Goal: Task Accomplishment & Management: Use online tool/utility

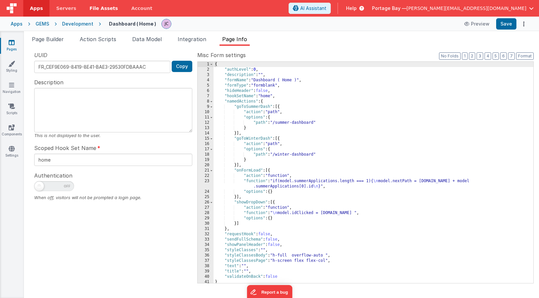
click at [103, 8] on span "File Assets" at bounding box center [104, 8] width 29 height 7
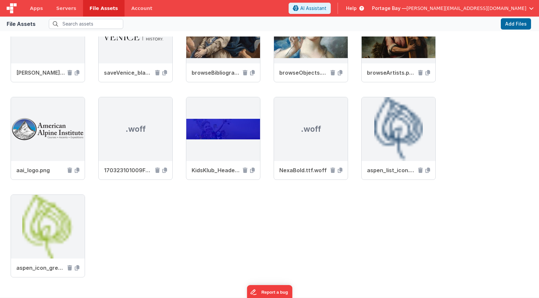
scroll to position [373, 0]
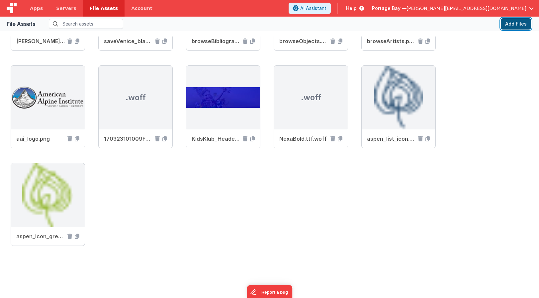
click at [519, 24] on button "Add Files" at bounding box center [516, 23] width 30 height 11
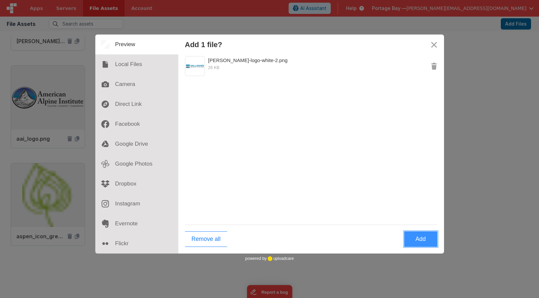
click at [425, 241] on button "Add" at bounding box center [420, 240] width 33 height 16
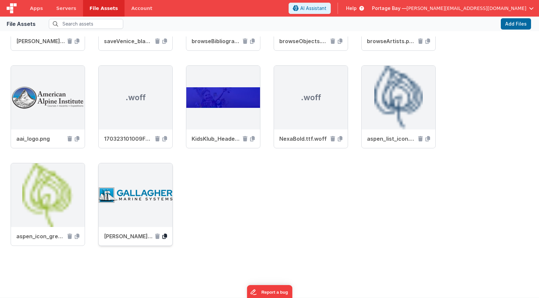
click at [165, 237] on icon at bounding box center [165, 236] width 5 height 5
click at [36, 9] on span "Apps" at bounding box center [36, 8] width 13 height 7
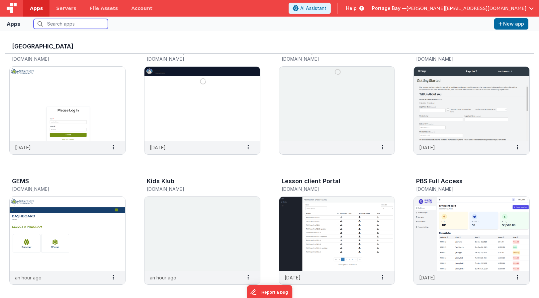
scroll to position [42, 0]
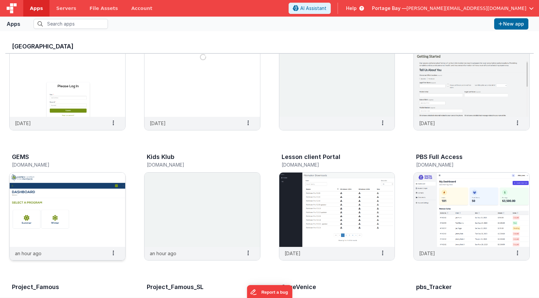
click at [71, 201] on img at bounding box center [68, 210] width 116 height 74
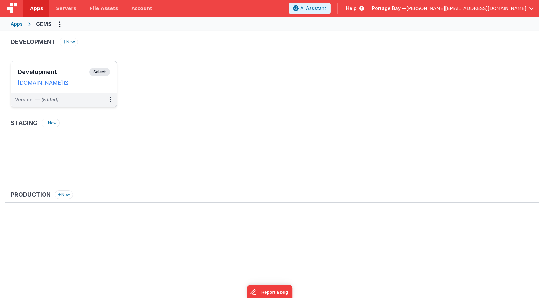
click at [101, 71] on span "Select" at bounding box center [99, 72] width 21 height 8
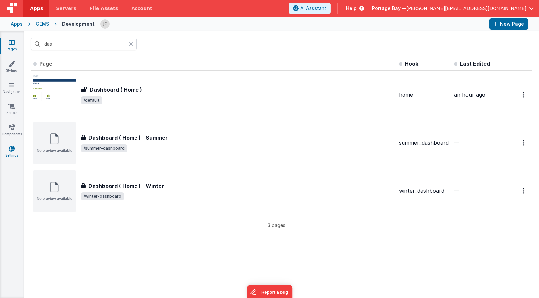
click at [13, 149] on icon at bounding box center [12, 149] width 6 height 7
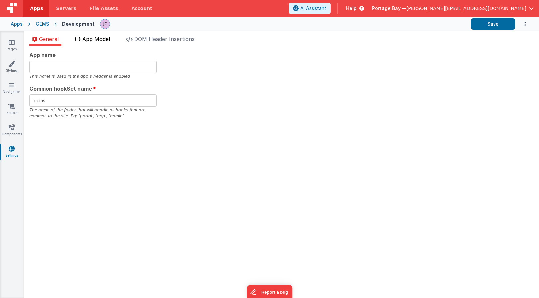
click at [96, 43] on li "App Model" at bounding box center [92, 40] width 41 height 11
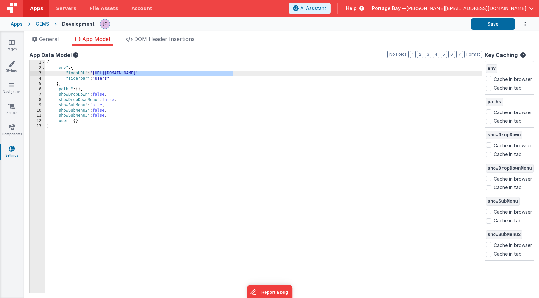
drag, startPoint x: 233, startPoint y: 72, endPoint x: 94, endPoint y: 72, distance: 139.3
click at [94, 72] on div "{ "env" : { "logoURL" : "[URL][DOMAIN_NAME]" , "siderbar" : "users" } , "paths"…" at bounding box center [264, 182] width 436 height 244
click at [273, 74] on div "{ "env" : { "logoURL" : "[URL][DOMAIN_NAME]" , "siderbar" : "users" } , "paths"…" at bounding box center [264, 182] width 436 height 244
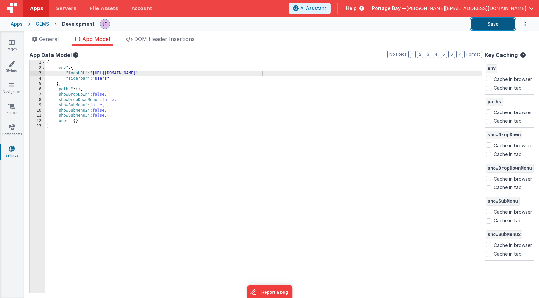
click at [492, 24] on button "Save" at bounding box center [493, 23] width 44 height 11
click at [160, 40] on span "DOM Header Insertions" at bounding box center [164, 39] width 60 height 7
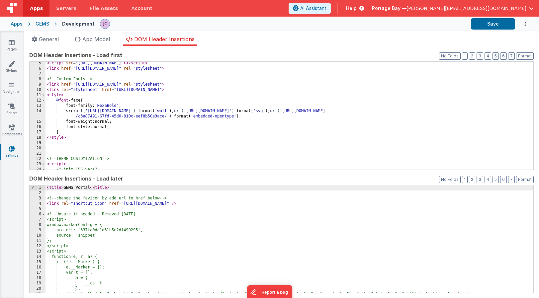
scroll to position [23, 0]
click at [11, 87] on icon at bounding box center [11, 85] width 5 height 7
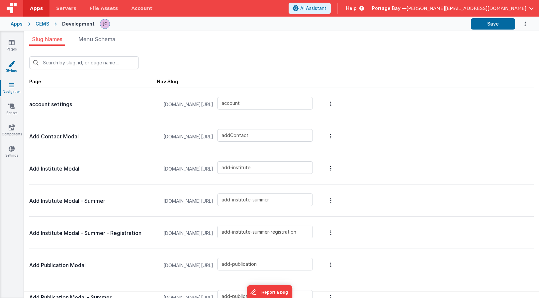
click at [12, 67] on link "Styling" at bounding box center [12, 66] width 24 height 13
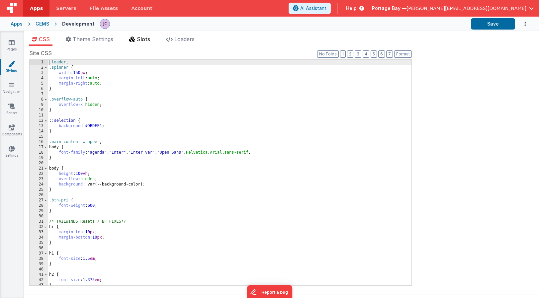
click at [140, 39] on span "Slots" at bounding box center [143, 39] width 13 height 7
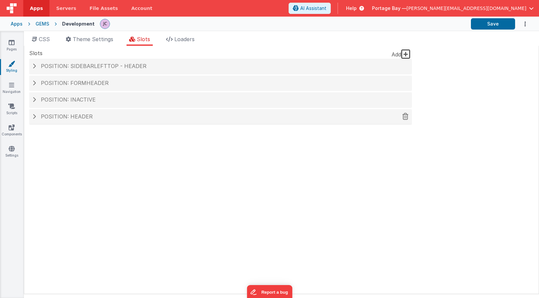
click at [34, 116] on span at bounding box center [34, 116] width 3 height 5
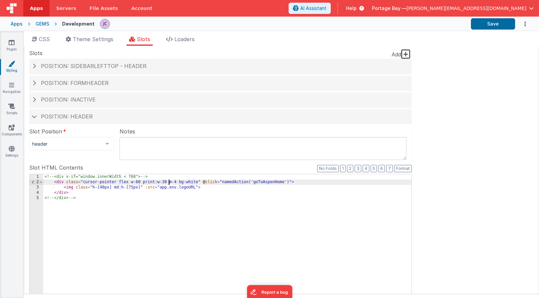
click at [169, 181] on div "<!-- <div v-if="window.innerWidth < 768"> --> < div class = "cursor-pointer fle…" at bounding box center [227, 287] width 369 height 226
click at [494, 25] on button "Save" at bounding box center [493, 23] width 44 height 11
click at [34, 116] on span at bounding box center [34, 116] width 5 height 3
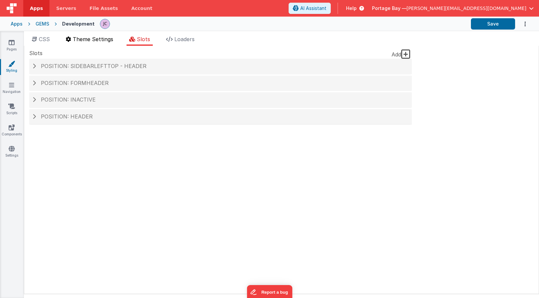
click at [88, 40] on span "Theme Settings" at bounding box center [93, 39] width 41 height 7
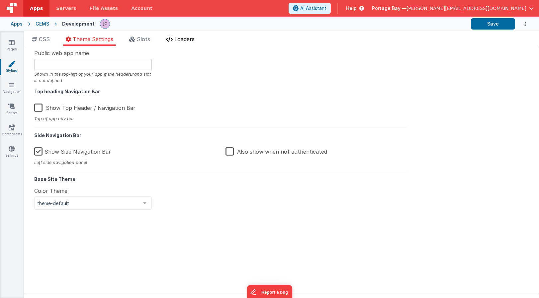
click at [190, 37] on span "Loaders" at bounding box center [184, 39] width 20 height 7
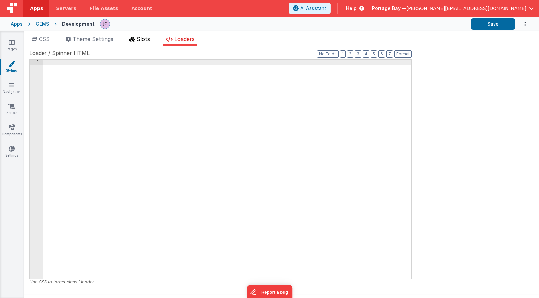
click at [147, 38] on span "Slots" at bounding box center [143, 39] width 13 height 7
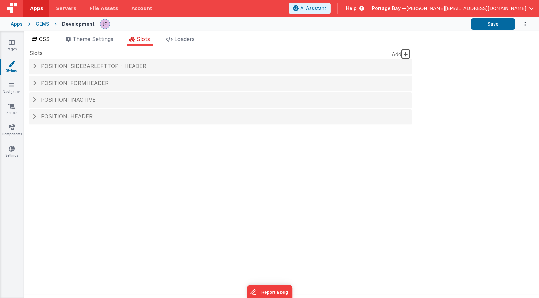
click at [42, 42] on span "CSS" at bounding box center [44, 39] width 11 height 7
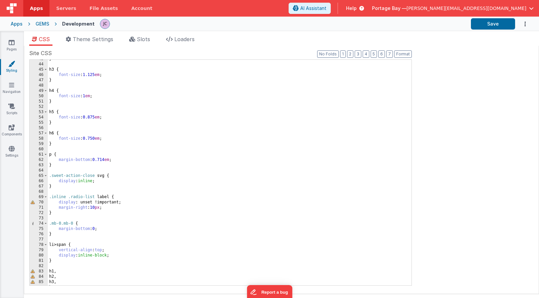
scroll to position [227, 0]
click at [10, 151] on icon at bounding box center [12, 149] width 6 height 7
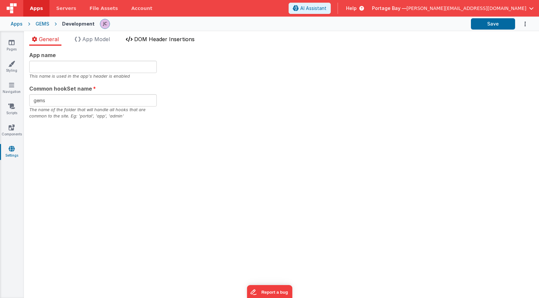
click at [162, 41] on span "DOM Header Insertions" at bounding box center [164, 39] width 60 height 7
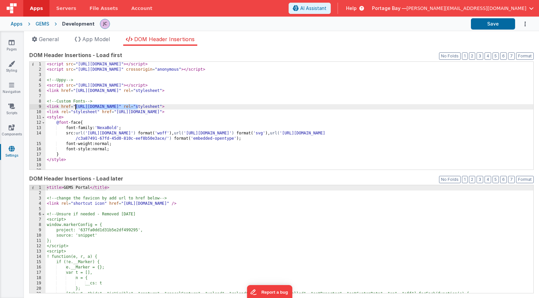
drag, startPoint x: 137, startPoint y: 106, endPoint x: 76, endPoint y: 107, distance: 61.5
click at [76, 107] on div "< script src = "[URL][DOMAIN_NAME]" > </ script > < script src = "[URL][DOMAIN_…" at bounding box center [290, 121] width 488 height 119
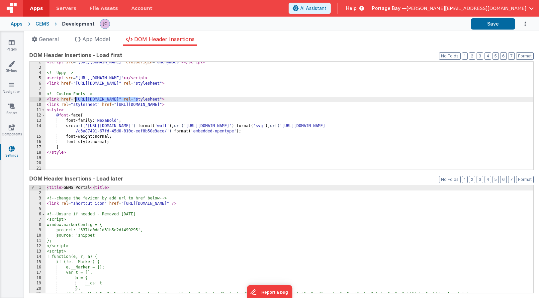
scroll to position [6, 0]
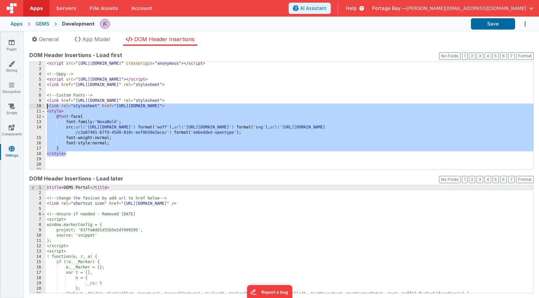
drag, startPoint x: 67, startPoint y: 154, endPoint x: 42, endPoint y: 108, distance: 52.2
click at [42, 108] on div "2 3 4 5 6 7 8 9 10 11 12 13 14 15 16 17 18 19 20 21 22 23 < script src = "[URL]…" at bounding box center [281, 115] width 505 height 109
drag, startPoint x: 215, startPoint y: 107, endPoint x: 191, endPoint y: 108, distance: 24.6
click at [215, 107] on div "< script src = "[URL][DOMAIN_NAME]" crossorigin = "anonymous" > </ script > <!-…" at bounding box center [290, 120] width 488 height 119
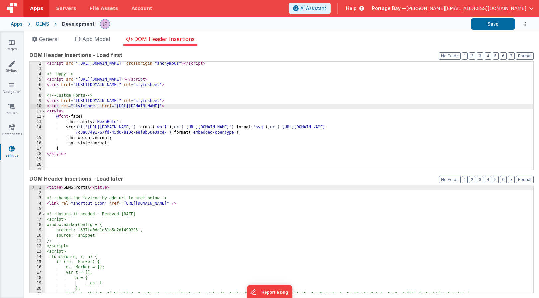
click at [47, 106] on div "< script src = "[URL][DOMAIN_NAME]" crossorigin = "anonymous" > </ script > <!-…" at bounding box center [290, 120] width 488 height 119
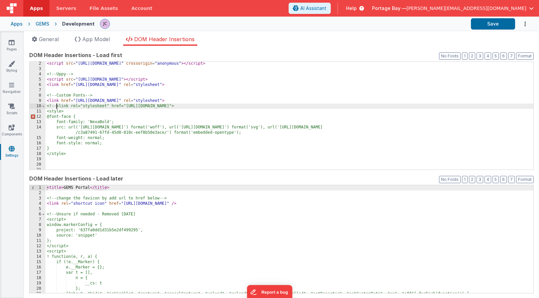
click at [70, 155] on div "< script src = "[URL][DOMAIN_NAME]" crossorigin = "anonymous" > </ script > <!-…" at bounding box center [290, 120] width 488 height 119
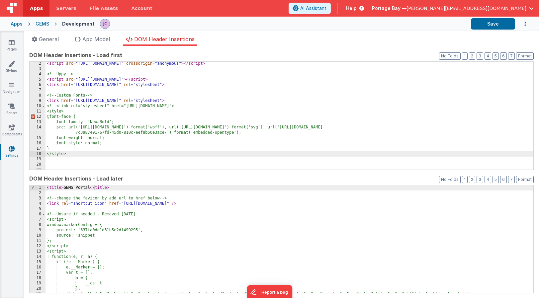
click at [57, 106] on div "< script src = "[URL][DOMAIN_NAME]" crossorigin = "anonymous" > </ script > <!-…" at bounding box center [290, 120] width 488 height 119
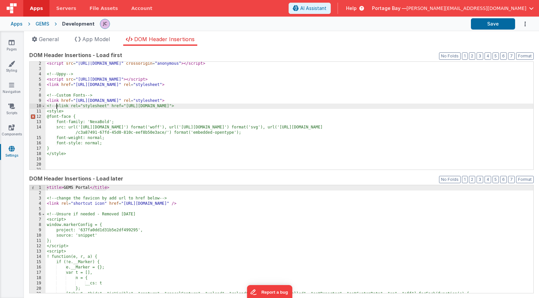
click at [75, 153] on div "< script src = "[URL][DOMAIN_NAME]" crossorigin = "anonymous" > </ script > <!-…" at bounding box center [290, 120] width 488 height 119
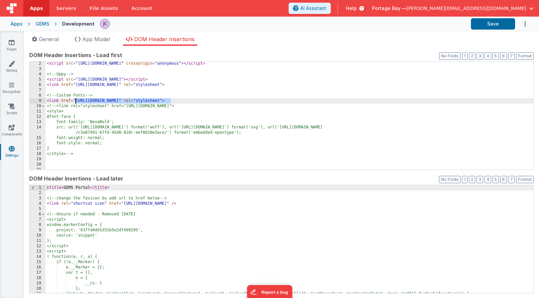
drag, startPoint x: 171, startPoint y: 100, endPoint x: 76, endPoint y: 100, distance: 95.1
click at [76, 100] on div "< script src = "[URL][DOMAIN_NAME]" crossorigin = "anonymous" > </ script > <!-…" at bounding box center [290, 120] width 488 height 119
click at [493, 24] on button "Save" at bounding box center [493, 23] width 44 height 11
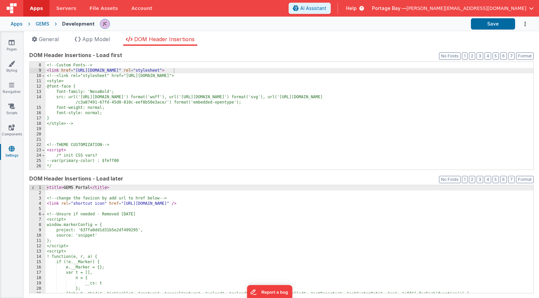
scroll to position [0, 0]
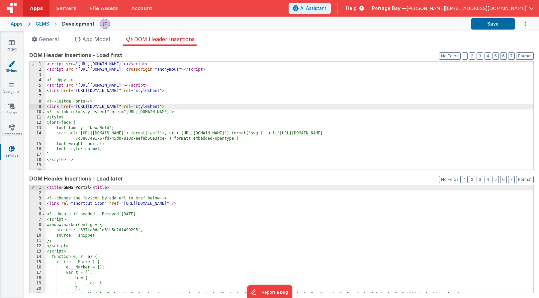
click at [12, 63] on icon at bounding box center [11, 63] width 7 height 7
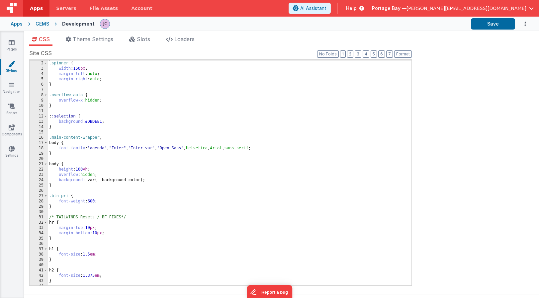
scroll to position [8, 0]
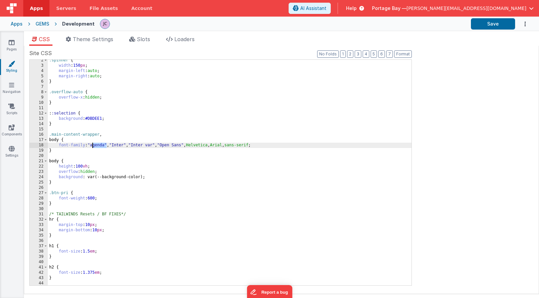
drag, startPoint x: 107, startPoint y: 145, endPoint x: 93, endPoint y: 146, distance: 14.3
click at [93, 146] on div ".spinner { width : 150 px ; margin-left : auto ; margin-right : auto ; } .overf…" at bounding box center [230, 176] width 364 height 237
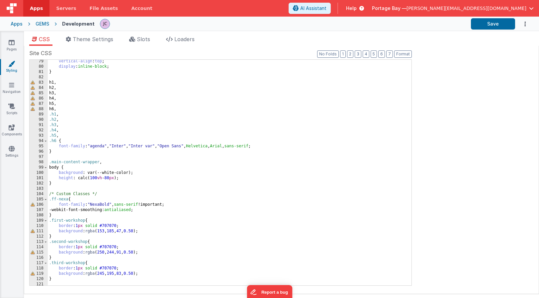
scroll to position [417, 0]
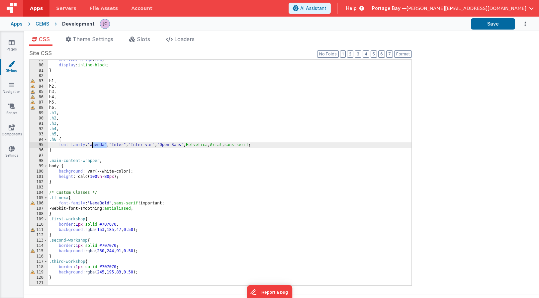
drag, startPoint x: 106, startPoint y: 145, endPoint x: 93, endPoint y: 145, distance: 13.3
click at [93, 145] on div "vertical-align : top ; display : inline-block ; } h1 , h2 , h3 , h4 , h5 , h6 ,…" at bounding box center [230, 175] width 364 height 237
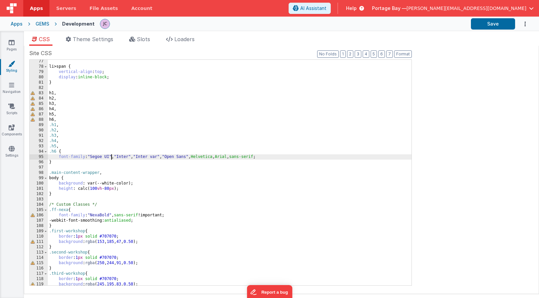
scroll to position [405, 0]
click at [498, 25] on button "Save" at bounding box center [493, 23] width 44 height 11
click at [9, 42] on icon at bounding box center [12, 42] width 6 height 7
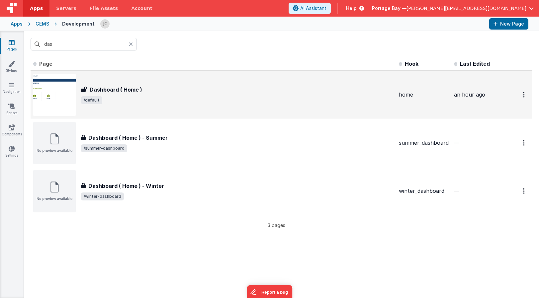
click at [153, 90] on div "Dashboard ( Home )" at bounding box center [237, 90] width 313 height 8
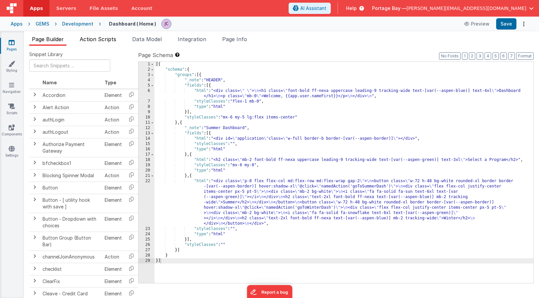
click at [102, 39] on span "Action Scripts" at bounding box center [98, 39] width 37 height 7
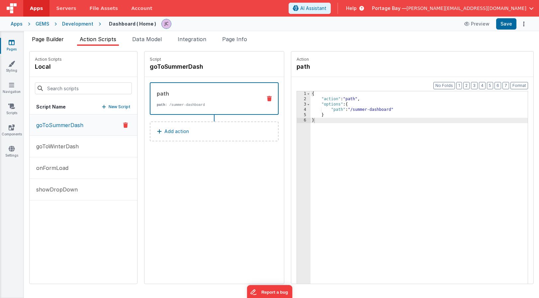
click at [47, 38] on span "Page Builder" at bounding box center [48, 39] width 32 height 7
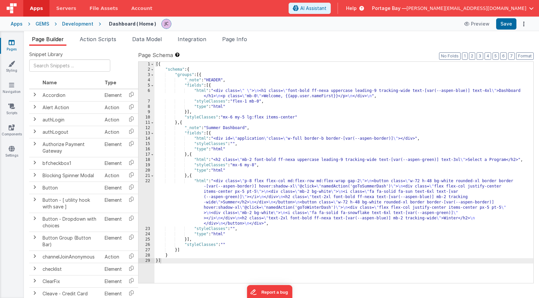
click at [201, 91] on div "[{ "schema" : { "groups" : [{ "_note" : "HEADER" , "fields" : [{ "html" : "<div…" at bounding box center [344, 178] width 379 height 232
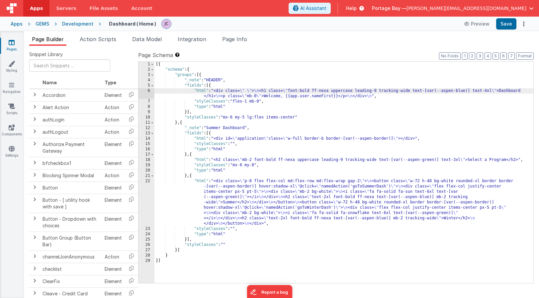
click at [149, 91] on div "6" at bounding box center [147, 93] width 16 height 11
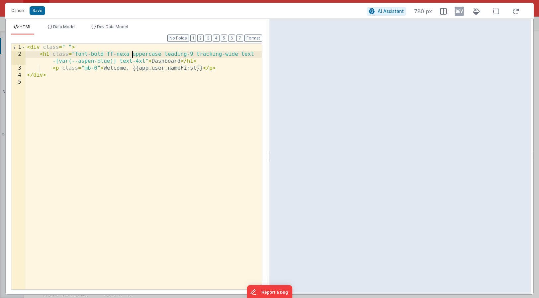
click at [132, 53] on div "< div class = " " > < h1 class = "font-bold ff-nexa uppercase leading-9 trackin…" at bounding box center [144, 174] width 236 height 260
drag, startPoint x: 165, startPoint y: 60, endPoint x: 135, endPoint y: 60, distance: 29.2
click at [135, 60] on div "< div class = " " > < h1 class = "font-bold uppercase leading-9 tracking-wide t…" at bounding box center [144, 174] width 236 height 260
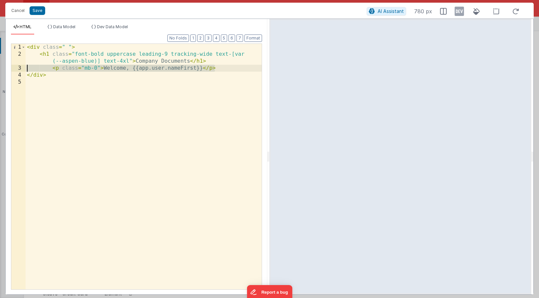
drag, startPoint x: 217, startPoint y: 68, endPoint x: -1, endPoint y: 66, distance: 218.4
click at [0, 66] on html "Cancel Save AI Assistant 780 px HTML Data Model Dev Data Model Format 7 6 5 4 3…" at bounding box center [269, 149] width 539 height 298
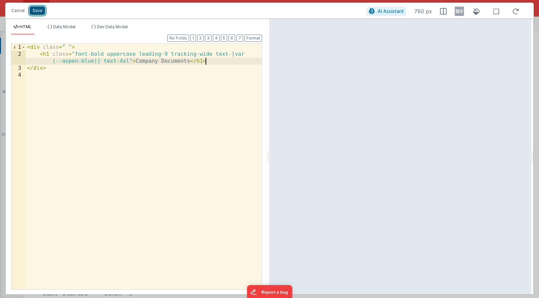
click at [36, 11] on button "Save" at bounding box center [38, 10] width 16 height 9
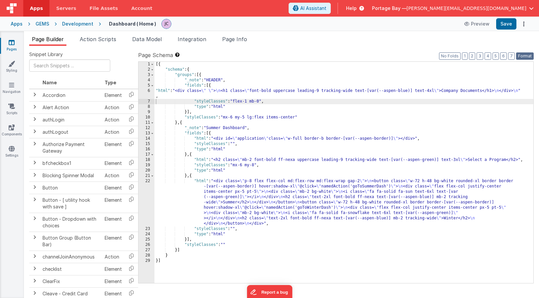
click at [528, 55] on button "Format" at bounding box center [525, 56] width 18 height 7
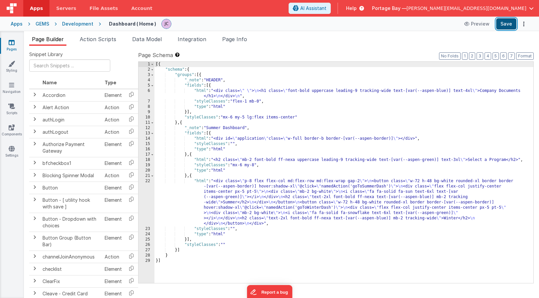
click at [503, 22] on button "Save" at bounding box center [507, 23] width 20 height 11
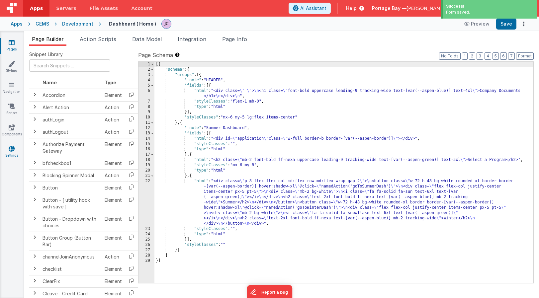
click at [11, 152] on link "Settings" at bounding box center [12, 152] width 24 height 13
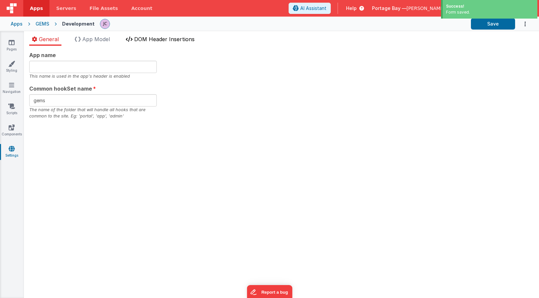
click at [151, 40] on span "DOM Header Insertions" at bounding box center [164, 39] width 60 height 7
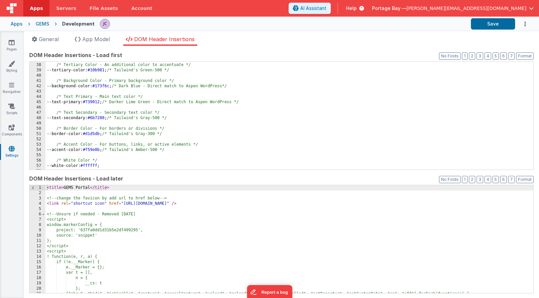
scroll to position [195, 0]
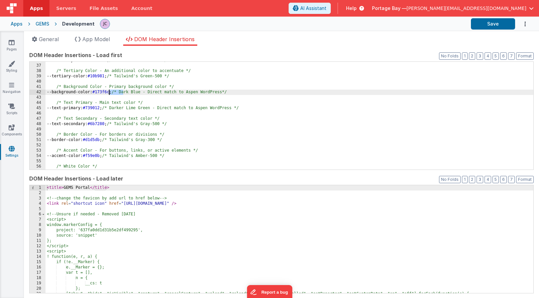
drag, startPoint x: 124, startPoint y: 92, endPoint x: 110, endPoint y: 92, distance: 14.0
click at [110, 92] on div "--secondary-color: #ef4444 ; /* Tailwind's Red-500 */ /* Tertiary Color - An ad…" at bounding box center [290, 117] width 488 height 119
click at [109, 93] on div "--secondary-color: #ef4444 ; /* Tailwind's Red-500 */ /* Tertiary Color - An ad…" at bounding box center [290, 117] width 488 height 119
drag, startPoint x: 215, startPoint y: 92, endPoint x: 203, endPoint y: 92, distance: 11.6
click at [203, 92] on div "--secondary-color: #ef4444 ; /* Tailwind's Red-500 */ /* Tertiary Color - An ad…" at bounding box center [290, 117] width 488 height 119
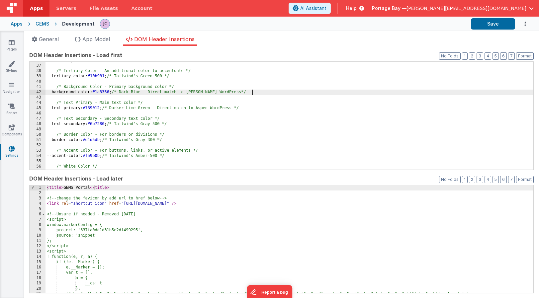
click at [254, 92] on div "--secondary-color: #ef4444 ; /* Tailwind's Red-500 */ /* Tertiary Color - An ad…" at bounding box center [290, 117] width 488 height 119
click at [491, 26] on button "Save" at bounding box center [493, 23] width 44 height 11
click at [44, 25] on div "GEMS" at bounding box center [43, 24] width 14 height 7
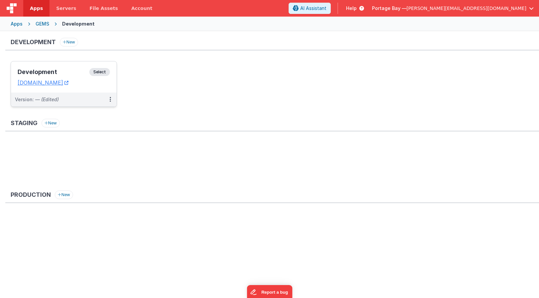
click at [99, 70] on span "Select" at bounding box center [99, 72] width 21 height 8
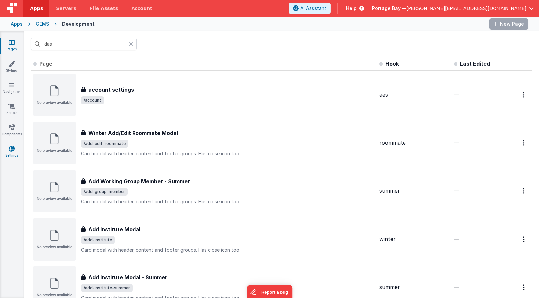
click at [13, 152] on icon at bounding box center [12, 149] width 6 height 7
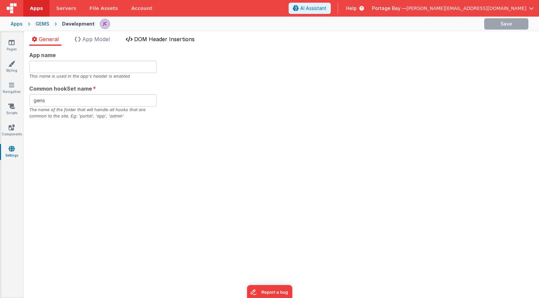
click at [185, 40] on span "DOM Header Insertions" at bounding box center [164, 39] width 60 height 7
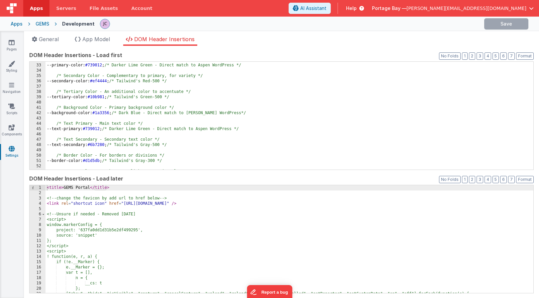
scroll to position [174, 0]
click at [212, 104] on div "/* Primary Color - Main brand color */ --primary-color: #739012 ; /* Darker Lim…" at bounding box center [290, 116] width 488 height 119
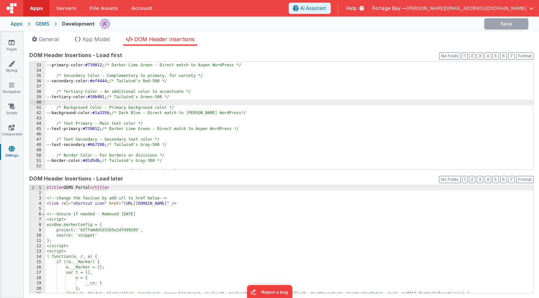
click at [157, 114] on div "/* Primary Color - Main brand color */ --primary-color: #739012 ; /* Darker Lim…" at bounding box center [290, 116] width 488 height 119
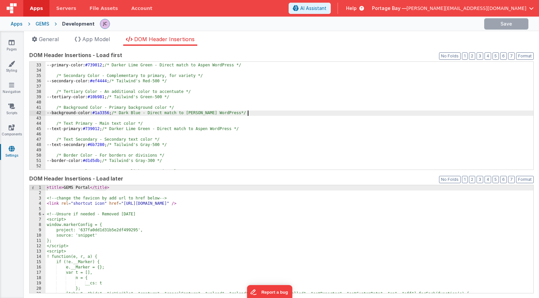
click at [248, 112] on div "/* Primary Color - Main brand color */ --primary-color: #739012 ; /* Darker Lim…" at bounding box center [290, 116] width 488 height 119
click at [277, 111] on div "/* Primary Color - Main brand color */ --primary-color: #739012 ; /* Darker Lim…" at bounding box center [290, 116] width 488 height 119
click at [101, 42] on span "App Model" at bounding box center [96, 39] width 28 height 7
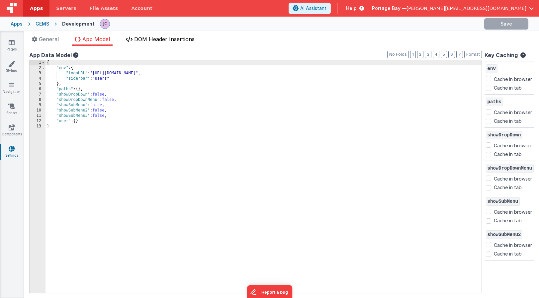
click at [165, 38] on span "DOM Header Insertions" at bounding box center [164, 39] width 60 height 7
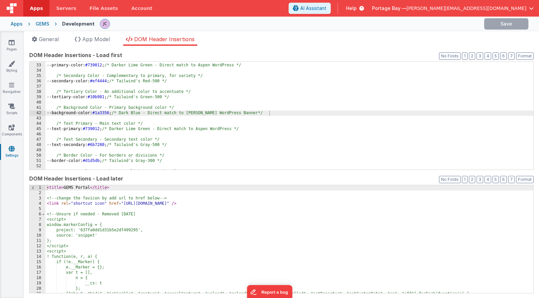
click at [37, 7] on span "Apps" at bounding box center [36, 8] width 13 height 7
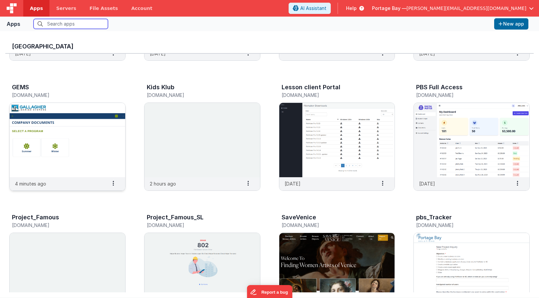
scroll to position [112, 0]
click at [85, 135] on img at bounding box center [68, 140] width 116 height 74
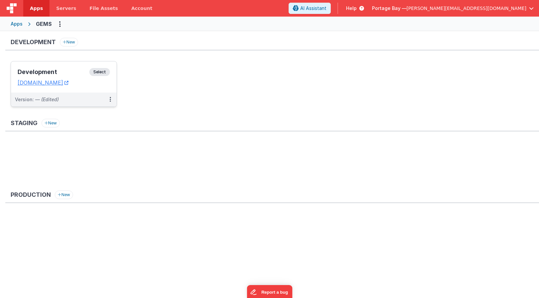
click at [96, 73] on span "Select" at bounding box center [99, 72] width 21 height 8
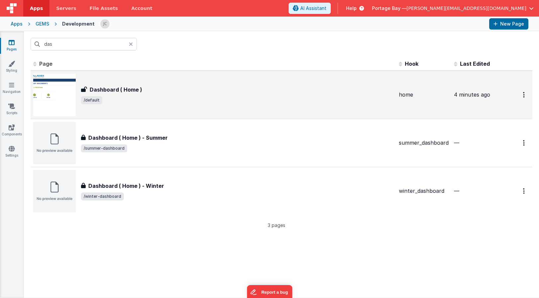
click at [214, 91] on div "Dashboard ( Home )" at bounding box center [237, 90] width 313 height 8
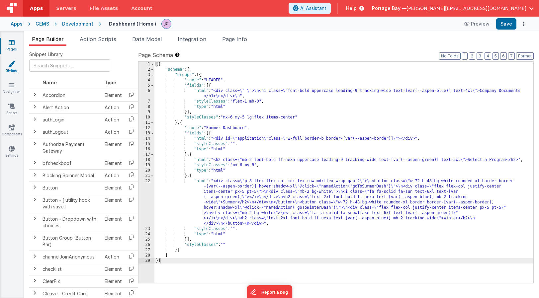
click at [12, 62] on icon at bounding box center [11, 63] width 7 height 7
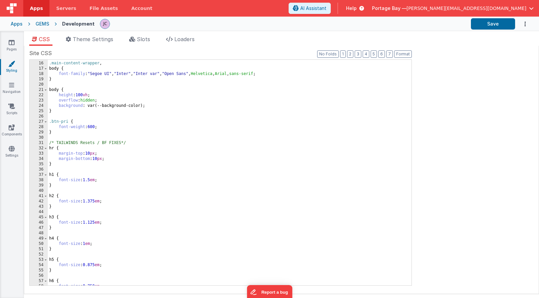
scroll to position [79, 0]
click at [10, 154] on link "Settings" at bounding box center [12, 152] width 24 height 13
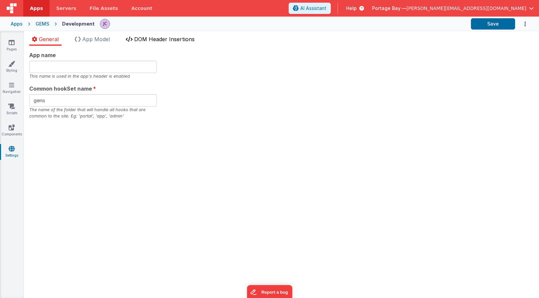
click at [167, 42] on span "DOM Header Insertions" at bounding box center [164, 39] width 60 height 7
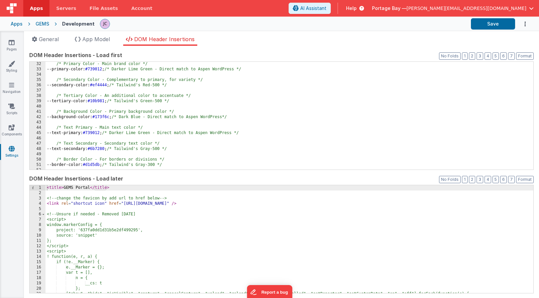
scroll to position [171, 0]
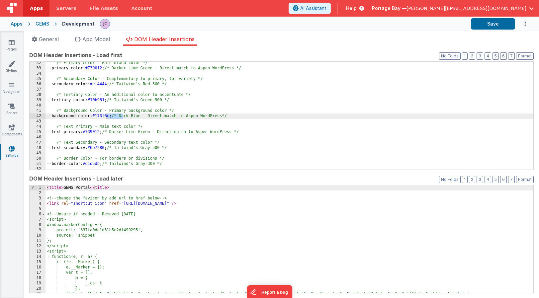
drag, startPoint x: 124, startPoint y: 116, endPoint x: 108, endPoint y: 116, distance: 16.0
click at [108, 116] on div "/* Primary Color - Main brand color */ --primary-color: #739012 ; /* Darker Lim…" at bounding box center [290, 119] width 488 height 119
drag, startPoint x: 215, startPoint y: 116, endPoint x: 203, endPoint y: 116, distance: 12.0
click at [203, 116] on div "/* Primary Color - Main brand color */ --primary-color: #739012 ; /* Darker Lim…" at bounding box center [290, 119] width 488 height 119
click at [492, 23] on button "Save" at bounding box center [493, 23] width 44 height 11
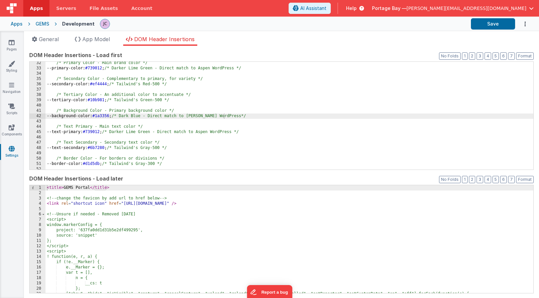
click at [43, 24] on div "GEMS" at bounding box center [43, 24] width 14 height 7
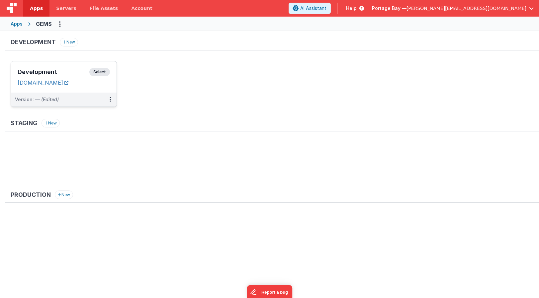
click at [51, 84] on link "[DOMAIN_NAME]" at bounding box center [43, 82] width 51 height 7
click at [101, 72] on span "Select" at bounding box center [99, 72] width 21 height 8
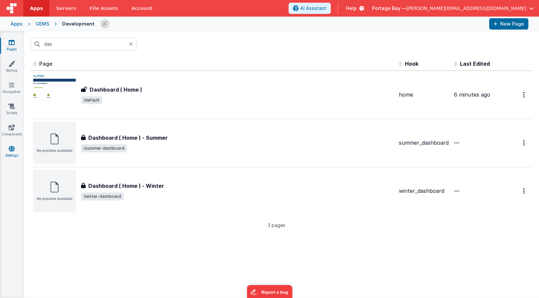
click at [11, 150] on icon at bounding box center [12, 149] width 6 height 7
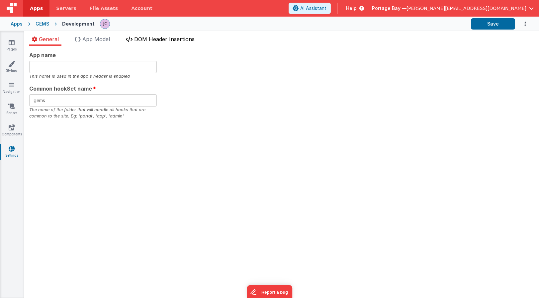
click at [166, 41] on span "DOM Header Insertions" at bounding box center [164, 39] width 60 height 7
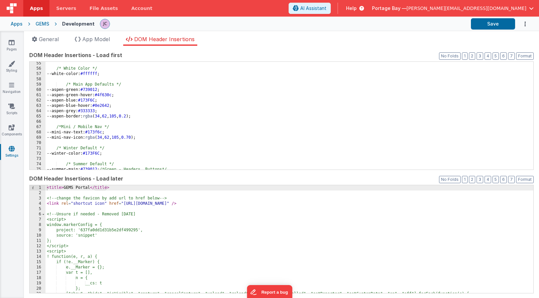
scroll to position [294, 0]
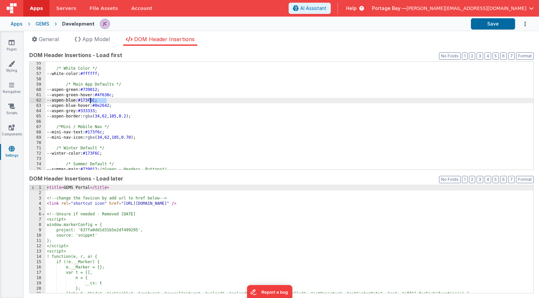
drag, startPoint x: 106, startPoint y: 100, endPoint x: 90, endPoint y: 101, distance: 16.3
click at [90, 101] on div "/* White Color */ --white-color: #ffffff ; /* Main App Defaults */ --aspen-gree…" at bounding box center [290, 120] width 488 height 119
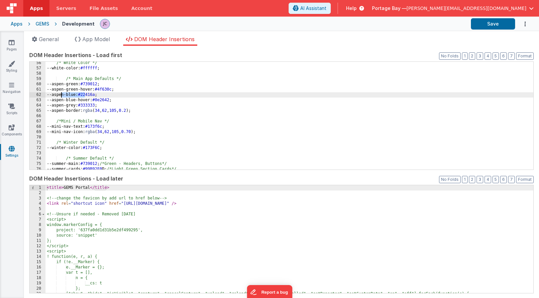
drag, startPoint x: 85, startPoint y: 94, endPoint x: 62, endPoint y: 95, distance: 23.3
click at [62, 95] on div "/* White Color */ --white-color: #ffffff ; /* Main App Defaults */ --aspen-gree…" at bounding box center [290, 119] width 488 height 119
click at [494, 24] on button "Save" at bounding box center [493, 23] width 44 height 11
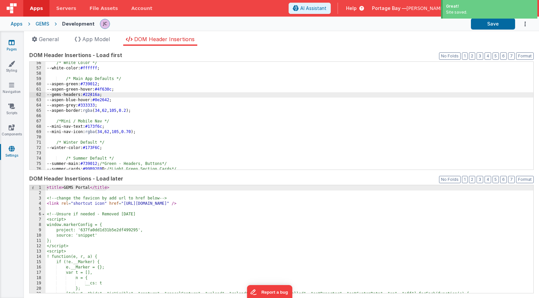
click at [11, 47] on link "Pages" at bounding box center [12, 45] width 24 height 13
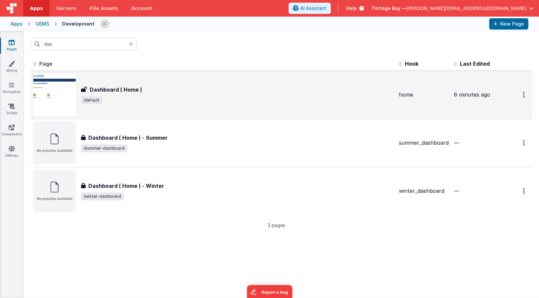
click at [206, 90] on div "Dashboard ( Home )" at bounding box center [237, 90] width 313 height 8
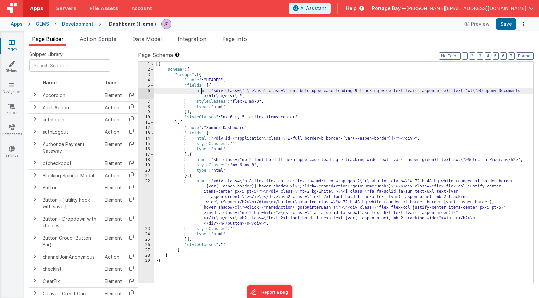
click at [202, 90] on div "[{ "schema" : { "groups" : [{ "_note" : "HEADER" , "fields" : [{ "html" : "<div…" at bounding box center [344, 178] width 379 height 232
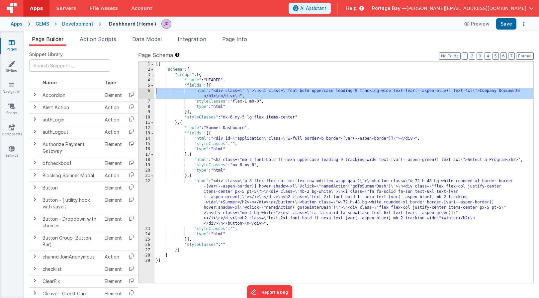
click at [149, 91] on div "6" at bounding box center [147, 93] width 16 height 11
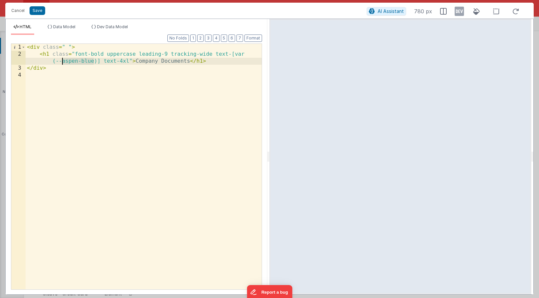
drag, startPoint x: 94, startPoint y: 60, endPoint x: 62, endPoint y: 61, distance: 31.6
click at [62, 61] on div "< div class = " " > < h1 class = "font-bold uppercase leading-9 tracking-wide t…" at bounding box center [144, 174] width 236 height 260
click at [42, 9] on button "Save" at bounding box center [38, 10] width 16 height 9
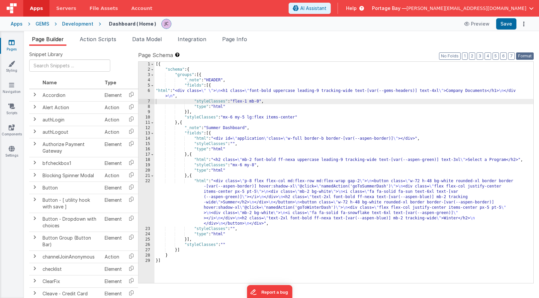
click at [526, 57] on button "Format" at bounding box center [525, 56] width 18 height 7
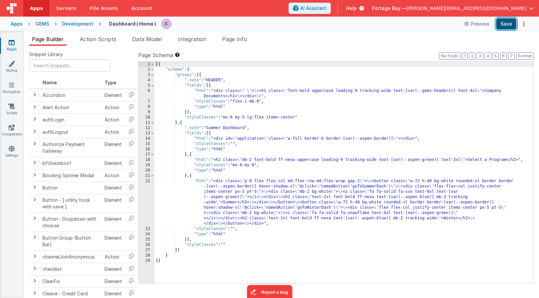
click at [508, 26] on button "Save" at bounding box center [507, 23] width 20 height 11
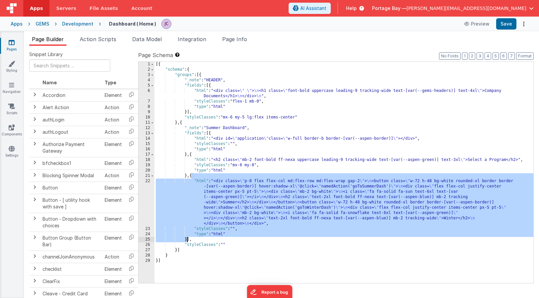
drag, startPoint x: 192, startPoint y: 176, endPoint x: 186, endPoint y: 242, distance: 66.1
click at [186, 242] on div "[{ "schema" : { "groups" : [{ "_note" : "HEADER" , "fields" : [{ "html" : "<div…" at bounding box center [344, 178] width 379 height 232
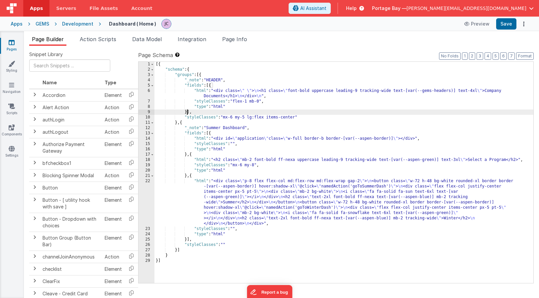
click at [187, 112] on div "[{ "schema" : { "groups" : [{ "_note" : "HEADER" , "fields" : [{ "html" : "<div…" at bounding box center [344, 178] width 379 height 232
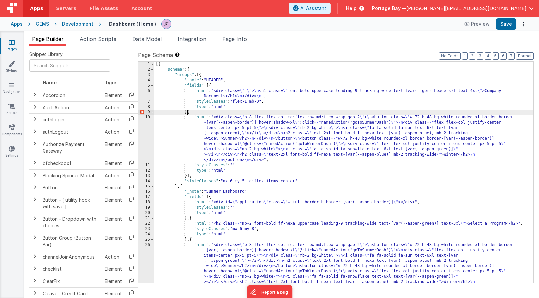
click at [188, 112] on div "[{ "schema" : { "groups" : [{ "_note" : "HEADER" , "fields" : [{ "html" : "<div…" at bounding box center [344, 199] width 379 height 275
click at [528, 55] on button "Format" at bounding box center [525, 56] width 18 height 7
click at [506, 23] on button "Save" at bounding box center [507, 23] width 20 height 11
click at [200, 117] on div "[{ "schema" : { "groups" : [{ "_note" : "HEADER" , "fields" : [{ "html" : "<div…" at bounding box center [344, 199] width 379 height 275
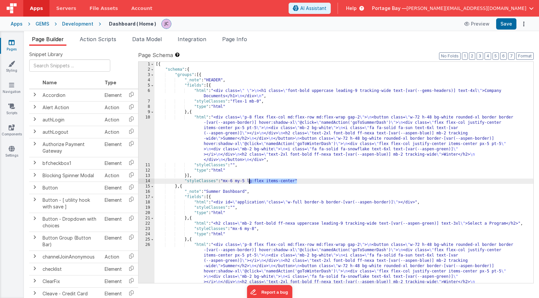
drag, startPoint x: 296, startPoint y: 180, endPoint x: 250, endPoint y: 181, distance: 46.5
click at [250, 181] on div "[{ "schema" : { "groups" : [{ "_note" : "HEADER" , "fields" : [{ "html" : "<div…" at bounding box center [344, 199] width 379 height 275
click at [201, 118] on div "[{ "schema" : { "groups" : [{ "_note" : "HEADER" , "fields" : [{ "html" : "<div…" at bounding box center [344, 199] width 379 height 275
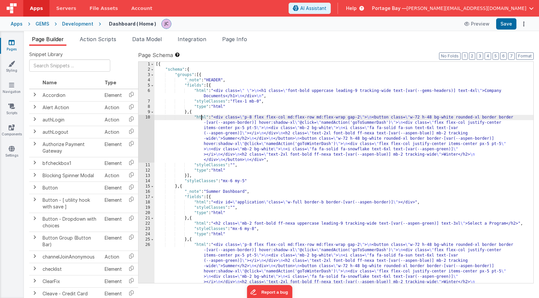
click at [150, 118] on div "10" at bounding box center [147, 139] width 16 height 48
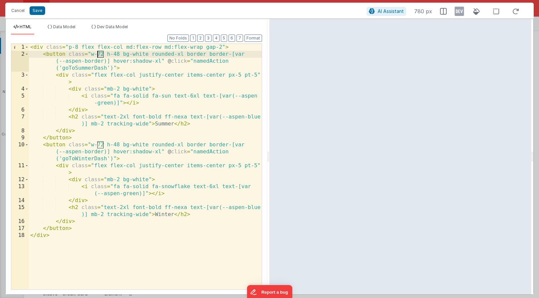
drag, startPoint x: 104, startPoint y: 53, endPoint x: 99, endPoint y: 54, distance: 5.4
click at [99, 54] on div "< div class = "p-8 flex flex-col md:flex-row md:flex-wrap gap-2" > < button cla…" at bounding box center [145, 174] width 233 height 260
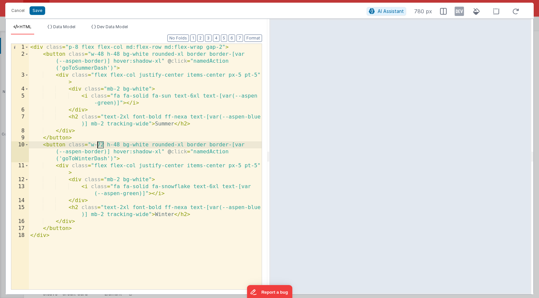
drag, startPoint x: 103, startPoint y: 144, endPoint x: 99, endPoint y: 144, distance: 4.7
click at [99, 144] on div "< div class = "p-8 flex flex-col md:flex-row md:flex-wrap gap-2" > < button cla…" at bounding box center [145, 174] width 233 height 260
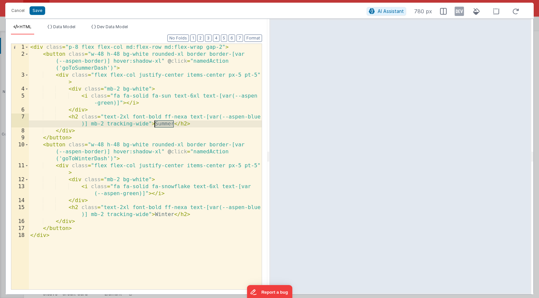
drag, startPoint x: 173, startPoint y: 123, endPoint x: 156, endPoint y: 124, distance: 17.3
click at [156, 124] on div "< div class = "p-8 flex flex-col md:flex-row md:flex-wrap gap-2" > < button cla…" at bounding box center [145, 174] width 233 height 260
click at [122, 117] on div "< div class = "p-8 flex flex-col md:flex-row md:flex-wrap gap-2" > < button cla…" at bounding box center [145, 174] width 233 height 260
click at [158, 117] on div "< div class = "p-8 flex flex-col md:flex-row md:flex-wrap gap-2" > < button cla…" at bounding box center [145, 174] width 233 height 260
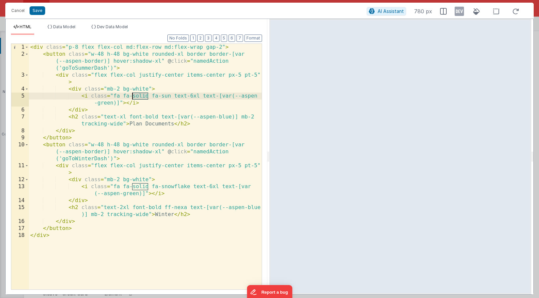
drag, startPoint x: 149, startPoint y: 95, endPoint x: 134, endPoint y: 95, distance: 15.0
click at [134, 95] on div "< div class = "p-8 flex flex-col md:flex-row md:flex-wrap gap-2" > < button cla…" at bounding box center [145, 174] width 233 height 260
drag, startPoint x: 171, startPoint y: 95, endPoint x: 163, endPoint y: 96, distance: 8.7
click at [163, 96] on div "< div class = "p-8 flex flex-col md:flex-row md:flex-wrap gap-2" > < button cla…" at bounding box center [145, 174] width 233 height 260
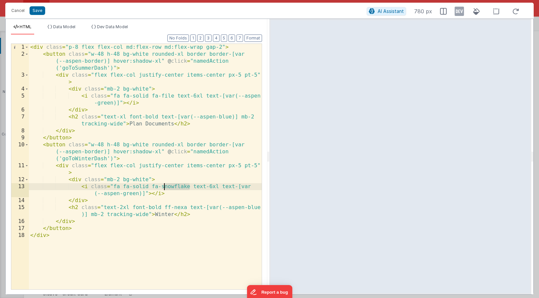
drag, startPoint x: 189, startPoint y: 186, endPoint x: 163, endPoint y: 187, distance: 26.9
click at [163, 187] on div "< div class = "p-8 flex flex-col md:flex-row md:flex-wrap gap-2" > < button cla…" at bounding box center [145, 174] width 233 height 260
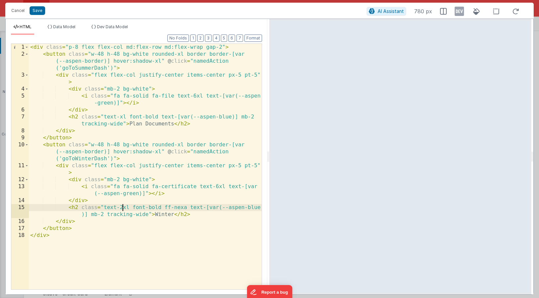
click at [123, 207] on div "< div class = "p-8 flex flex-col md:flex-row md:flex-wrap gap-2" > < button cla…" at bounding box center [145, 174] width 233 height 260
click at [158, 207] on div "< div class = "p-8 flex flex-col md:flex-row md:flex-wrap gap-2" > < button cla…" at bounding box center [145, 174] width 233 height 260
drag, startPoint x: 148, startPoint y: 215, endPoint x: 130, endPoint y: 215, distance: 17.9
click at [130, 215] on div "< div class = "p-8 flex flex-col md:flex-row md:flex-wrap gap-2" > < button cla…" at bounding box center [145, 174] width 233 height 260
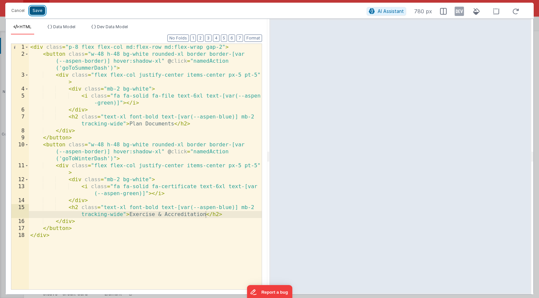
click at [38, 11] on button "Save" at bounding box center [38, 10] width 16 height 9
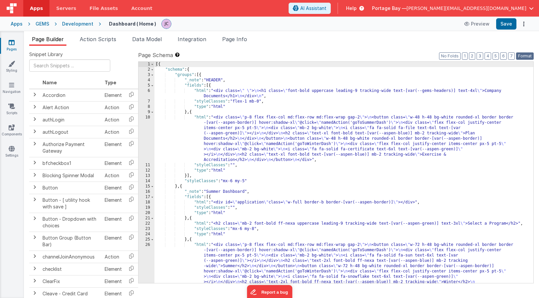
click at [525, 53] on button "Format" at bounding box center [525, 56] width 18 height 7
click at [510, 26] on button "Save" at bounding box center [507, 23] width 20 height 11
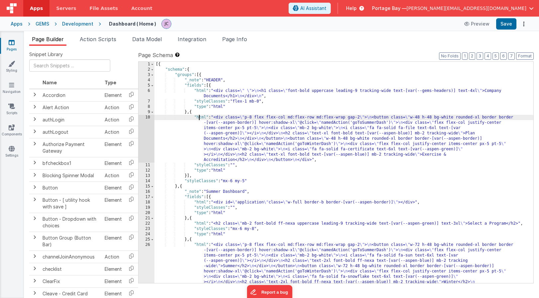
click at [200, 117] on div "[{ "schema" : { "groups" : [{ "_note" : "HEADER" , "fields" : [{ "html" : "<div…" at bounding box center [344, 199] width 379 height 275
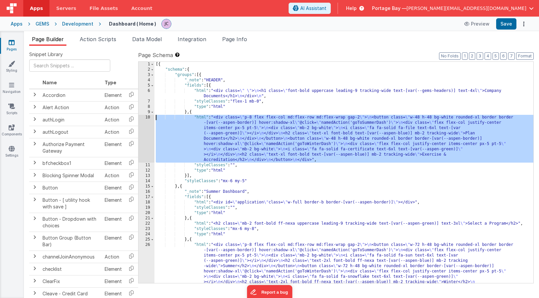
click at [145, 118] on div "10" at bounding box center [147, 139] width 16 height 48
